Goal: Task Accomplishment & Management: Use online tool/utility

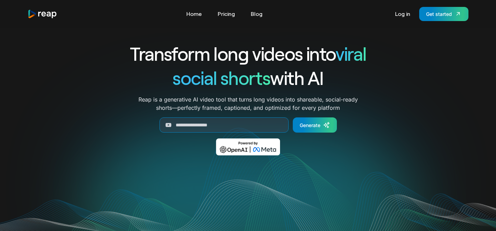
click at [403, 13] on link "Log in" at bounding box center [403, 13] width 22 height 11
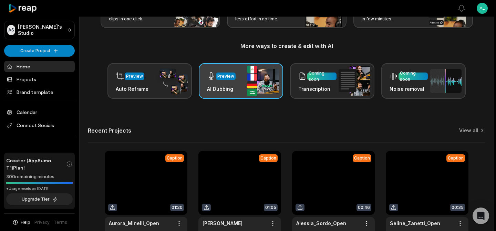
scroll to position [113, 0]
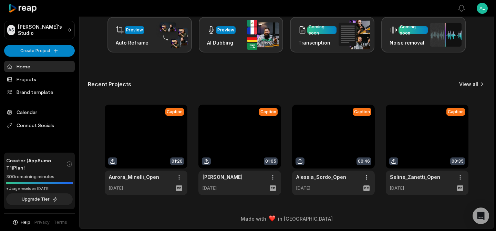
click at [481, 85] on icon at bounding box center [482, 84] width 7 height 7
click at [465, 86] on link "View all" at bounding box center [469, 84] width 19 height 7
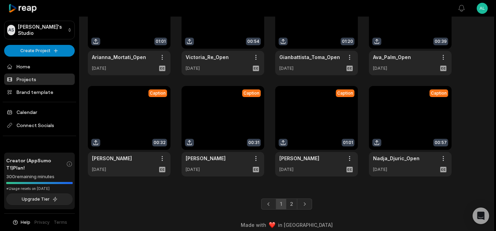
scroll to position [171, 0]
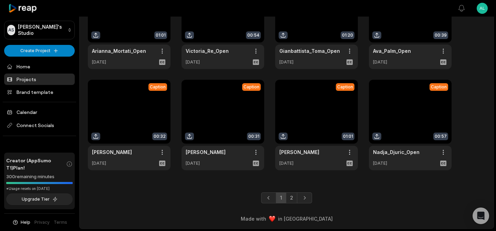
click at [315, 119] on link at bounding box center [316, 125] width 83 height 90
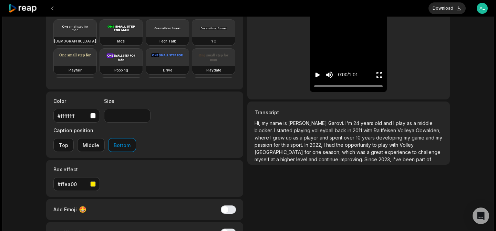
scroll to position [133, 0]
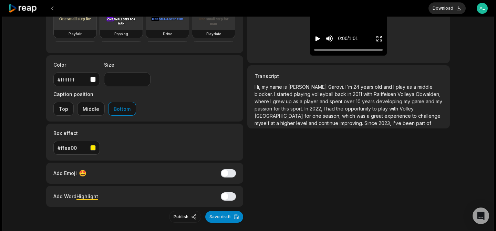
click at [345, 107] on span "opportunity" at bounding box center [359, 109] width 28 height 6
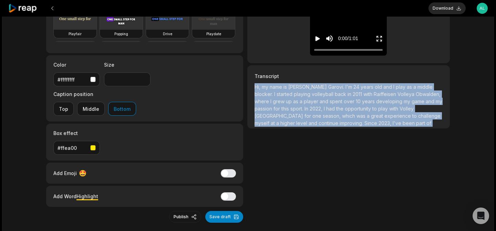
click at [345, 107] on span "opportunity" at bounding box center [359, 109] width 28 height 6
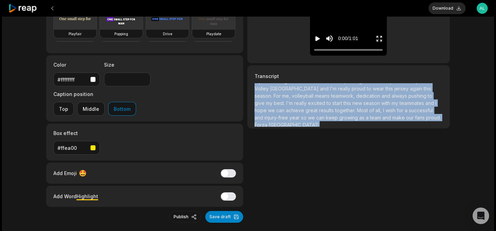
copy p "Hi, my name is Julia Garovi. I'm 24 years old and I play as a middle blocker. I…"
